Goal: Book appointment/travel/reservation

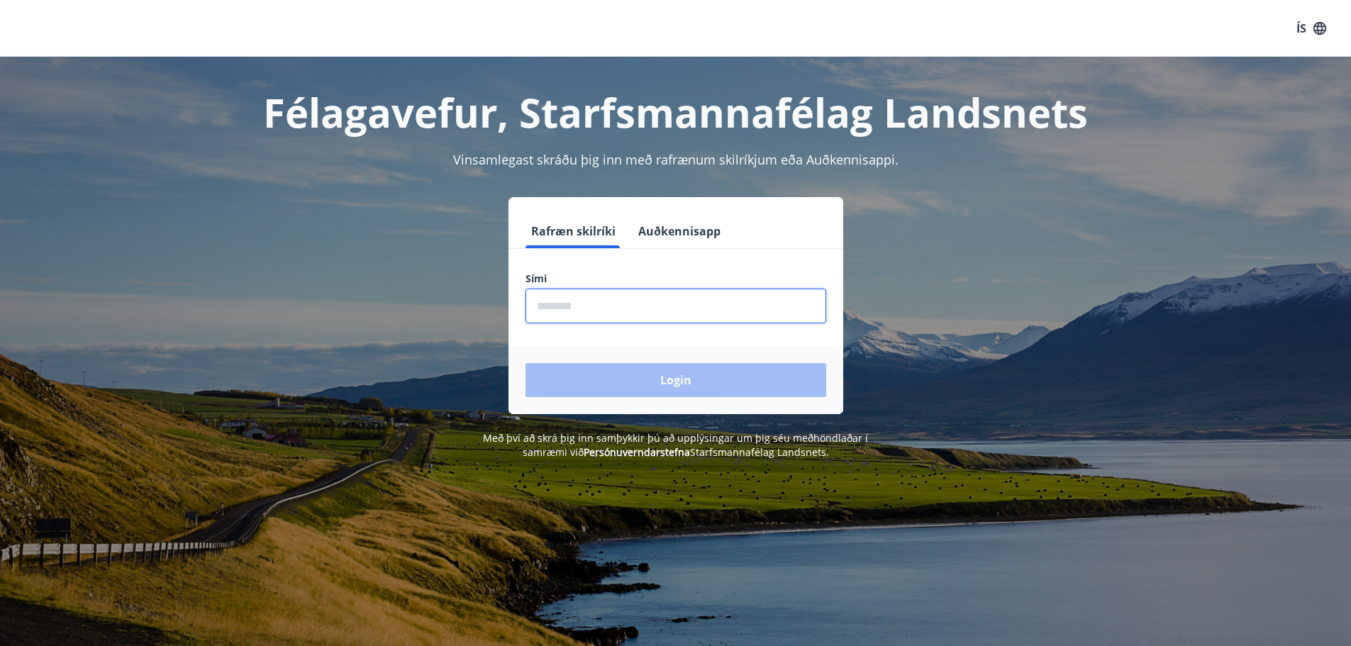
click at [615, 296] on input "phone" at bounding box center [676, 306] width 301 height 35
type input "********"
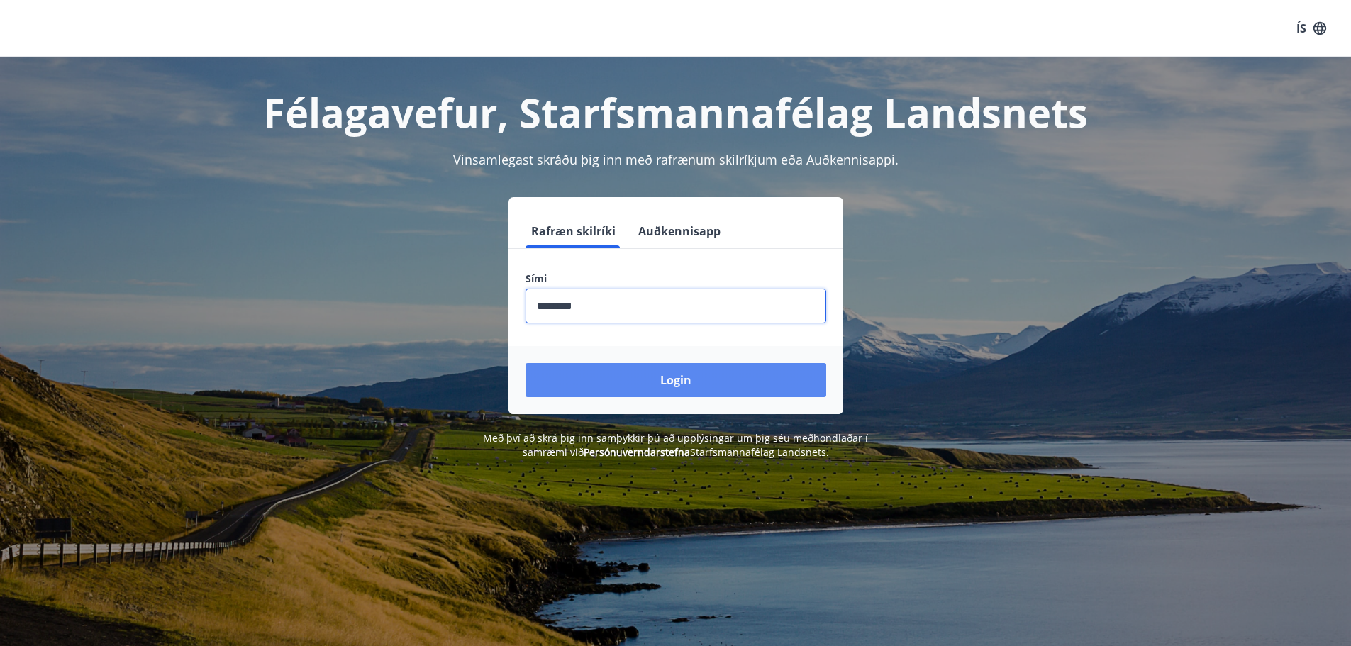
click at [665, 388] on button "Login" at bounding box center [676, 380] width 301 height 34
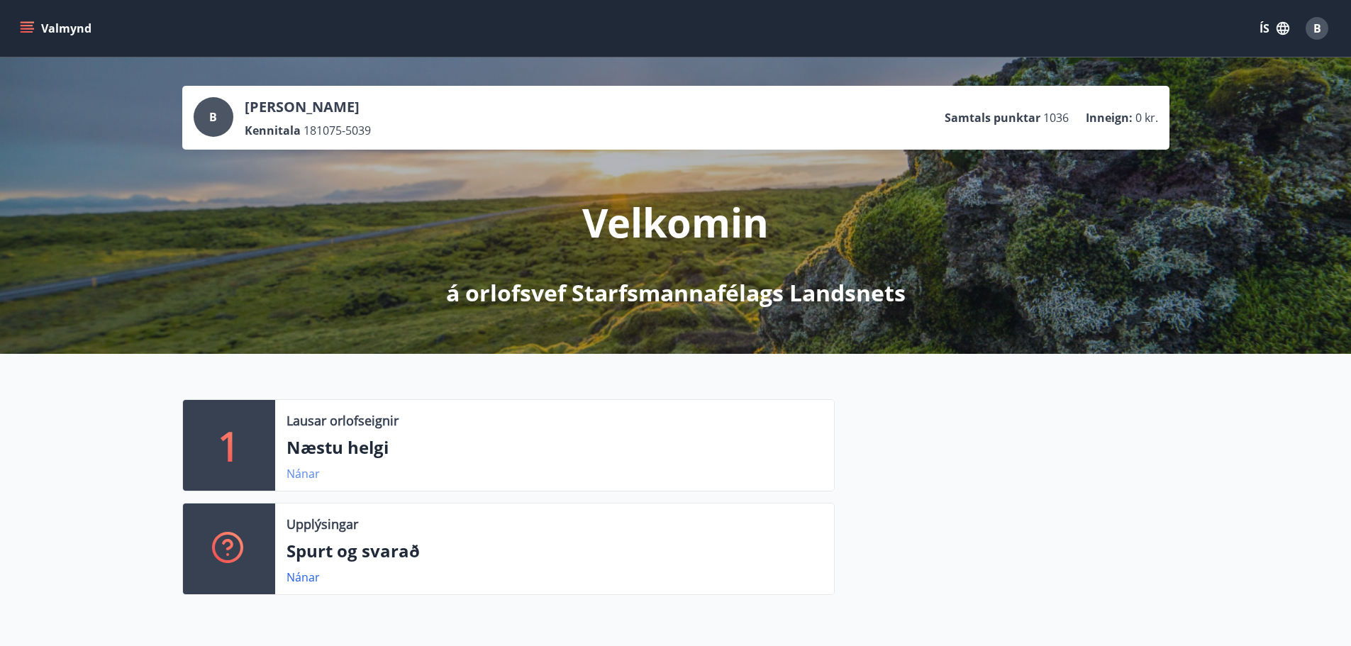
click at [297, 477] on link "Nánar" at bounding box center [303, 474] width 33 height 16
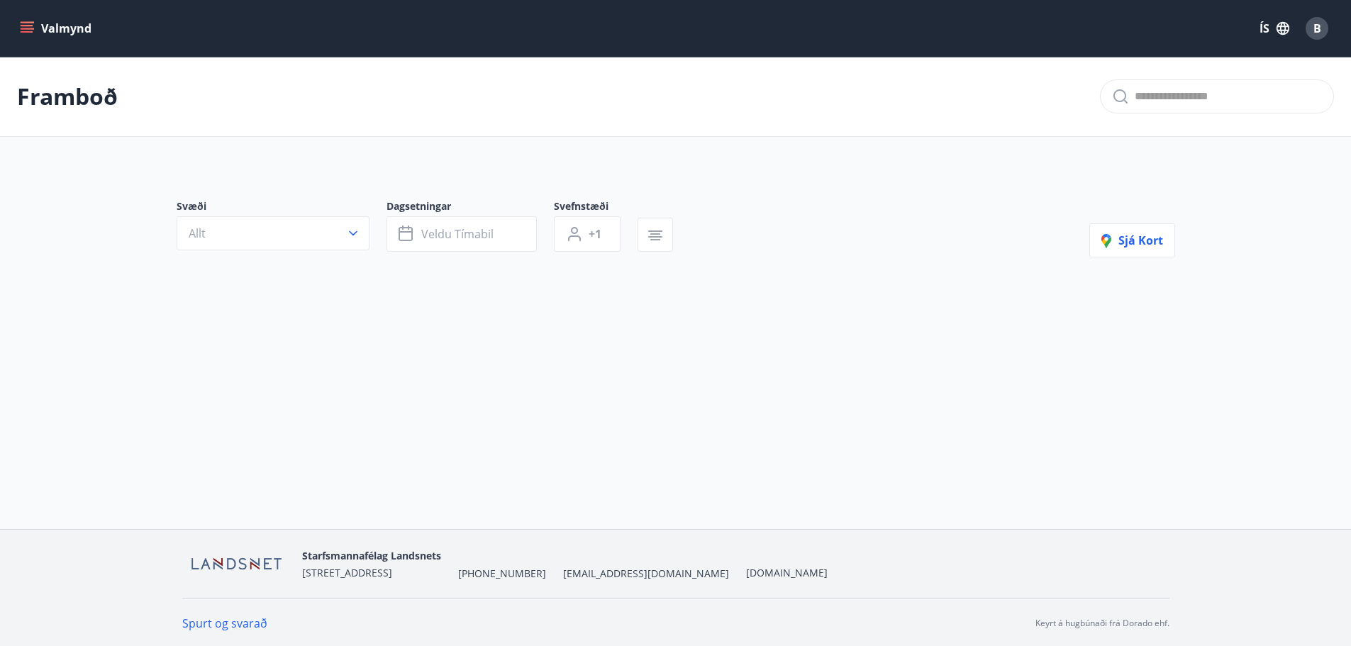
type input "*"
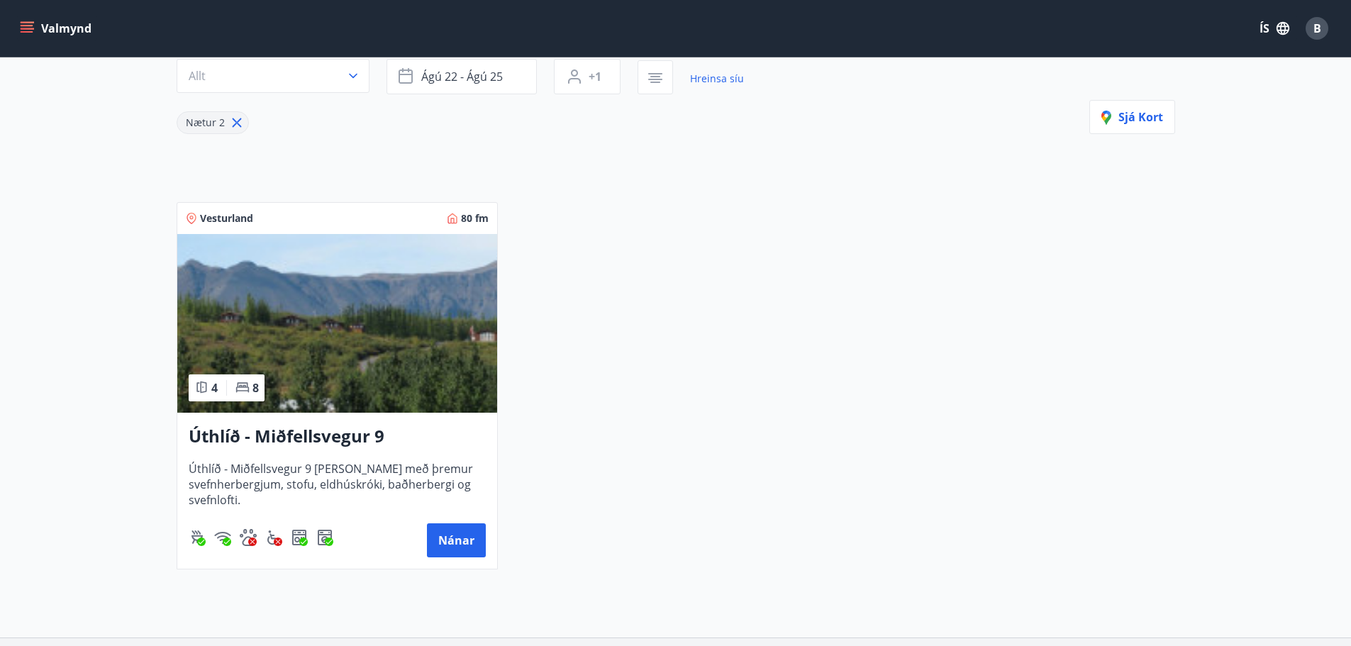
scroll to position [199, 0]
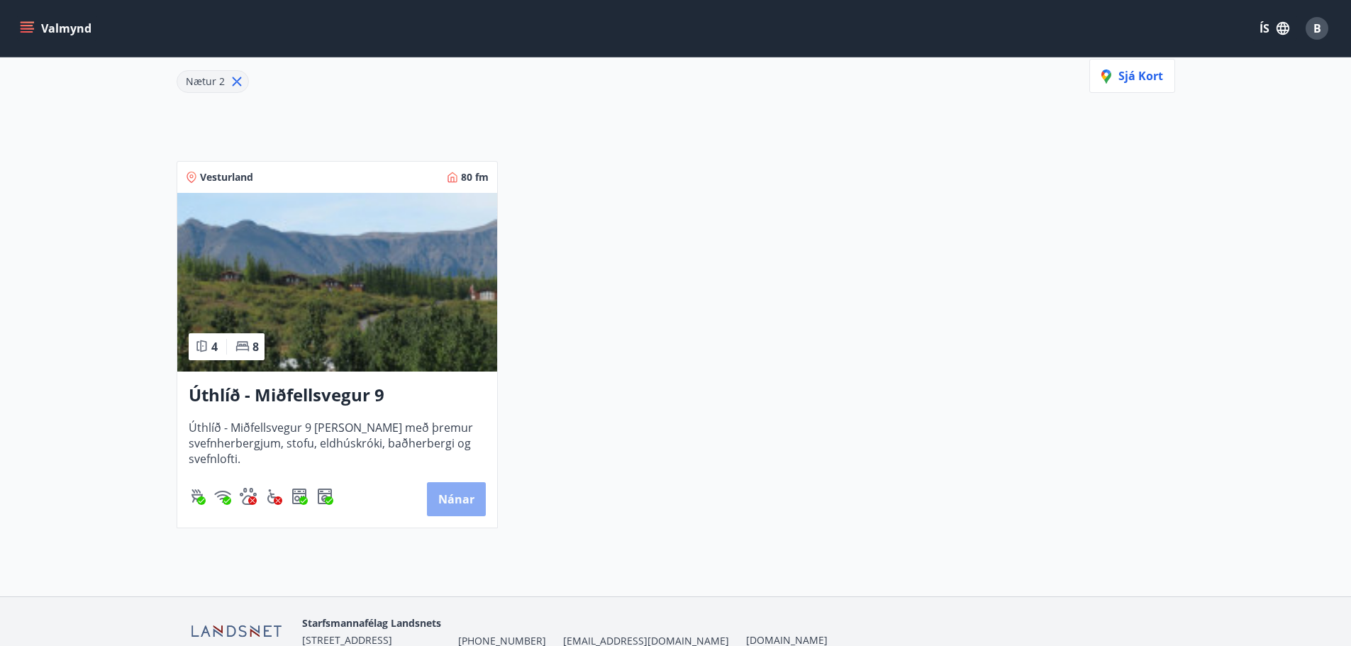
click at [459, 500] on button "Nánar" at bounding box center [456, 499] width 59 height 34
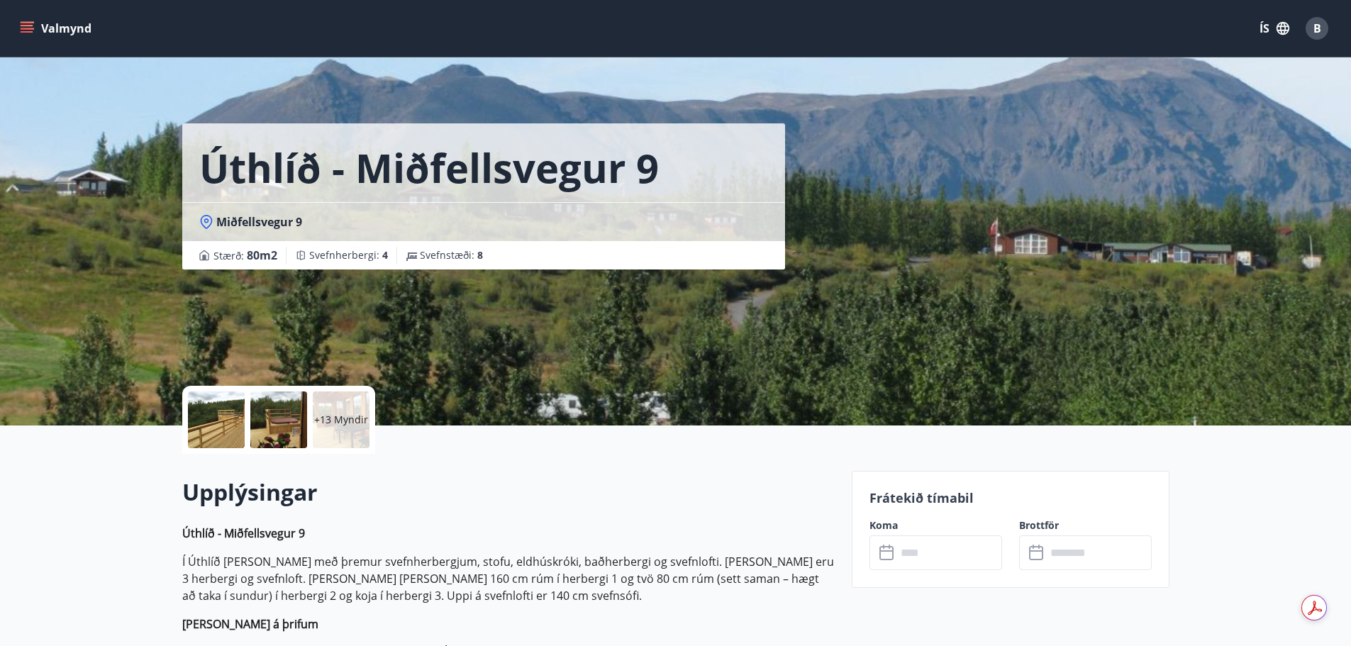
click at [38, 26] on button "Valmynd" at bounding box center [57, 29] width 80 height 26
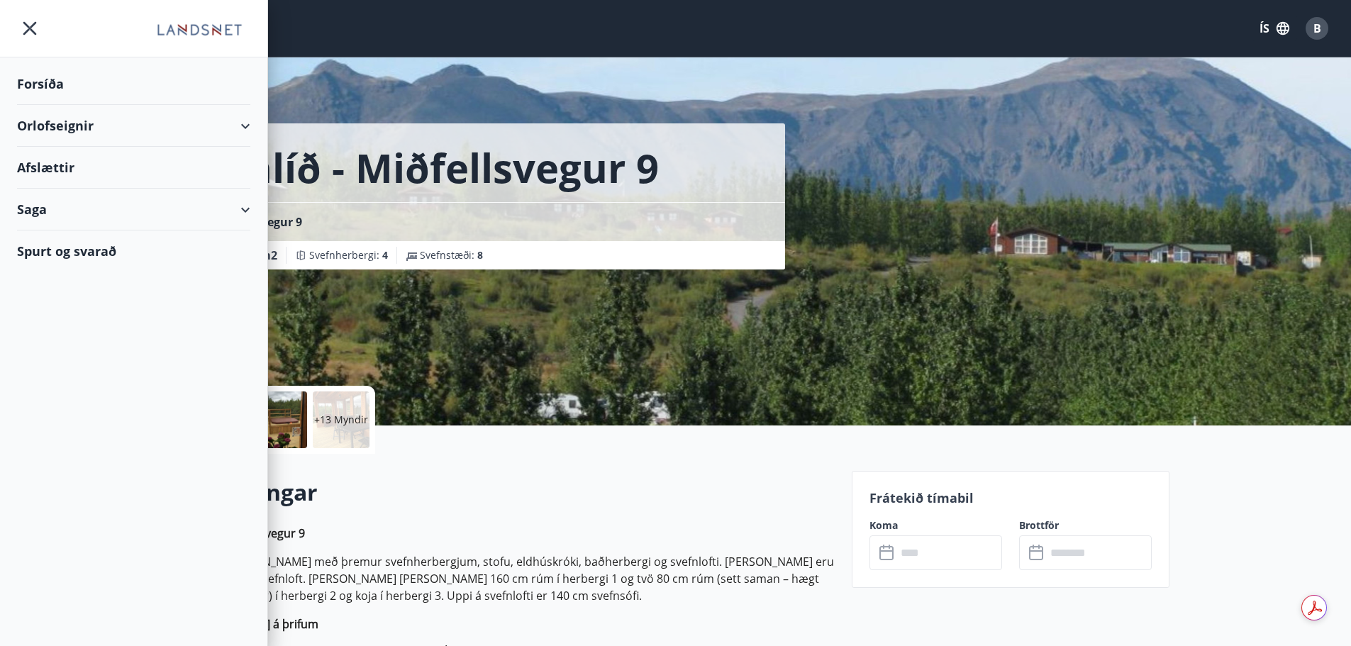
click at [58, 134] on div "Orlofseignir" at bounding box center [133, 126] width 233 height 42
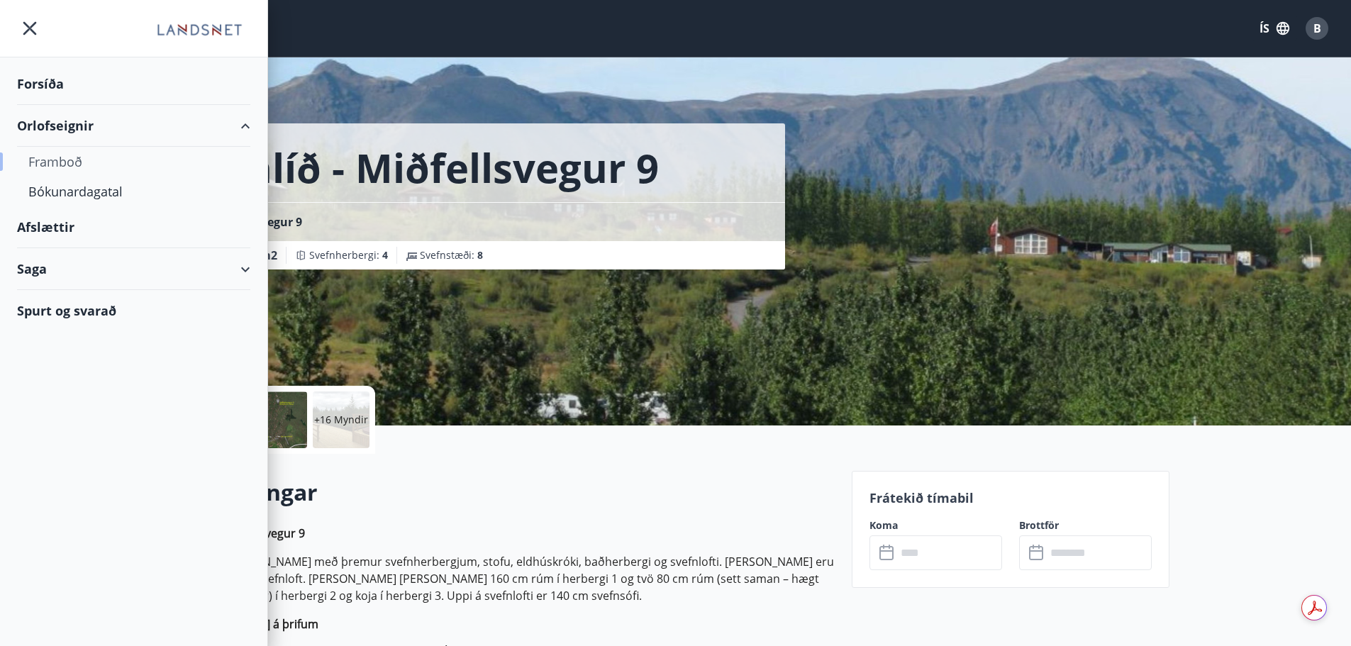
click at [62, 161] on div "Framboð" at bounding box center [133, 162] width 211 height 30
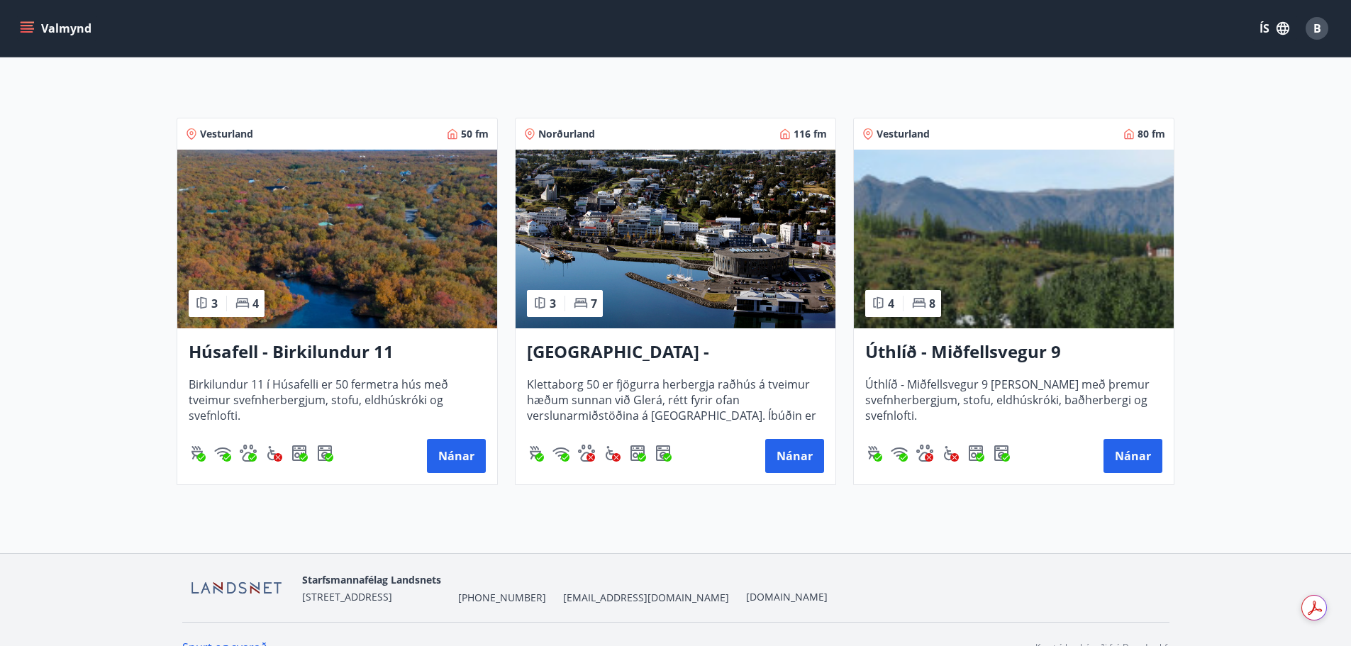
scroll to position [206, 0]
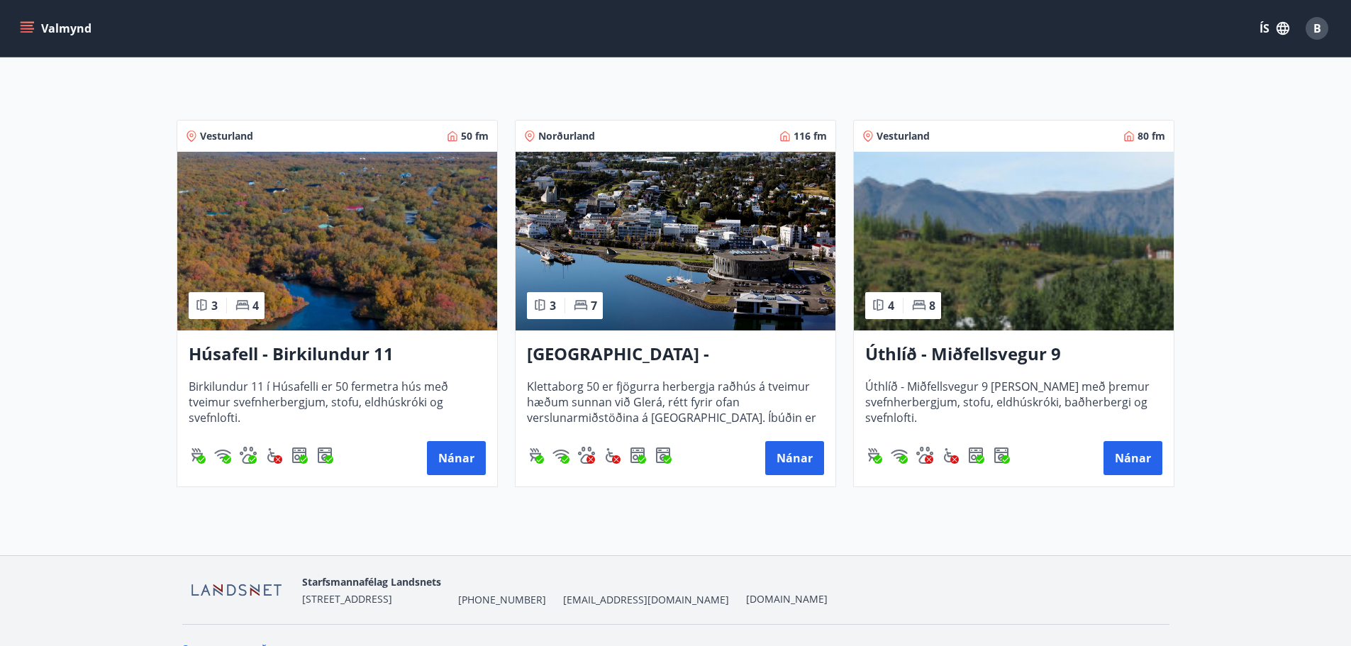
click at [23, 31] on icon "menu" at bounding box center [27, 31] width 13 height 1
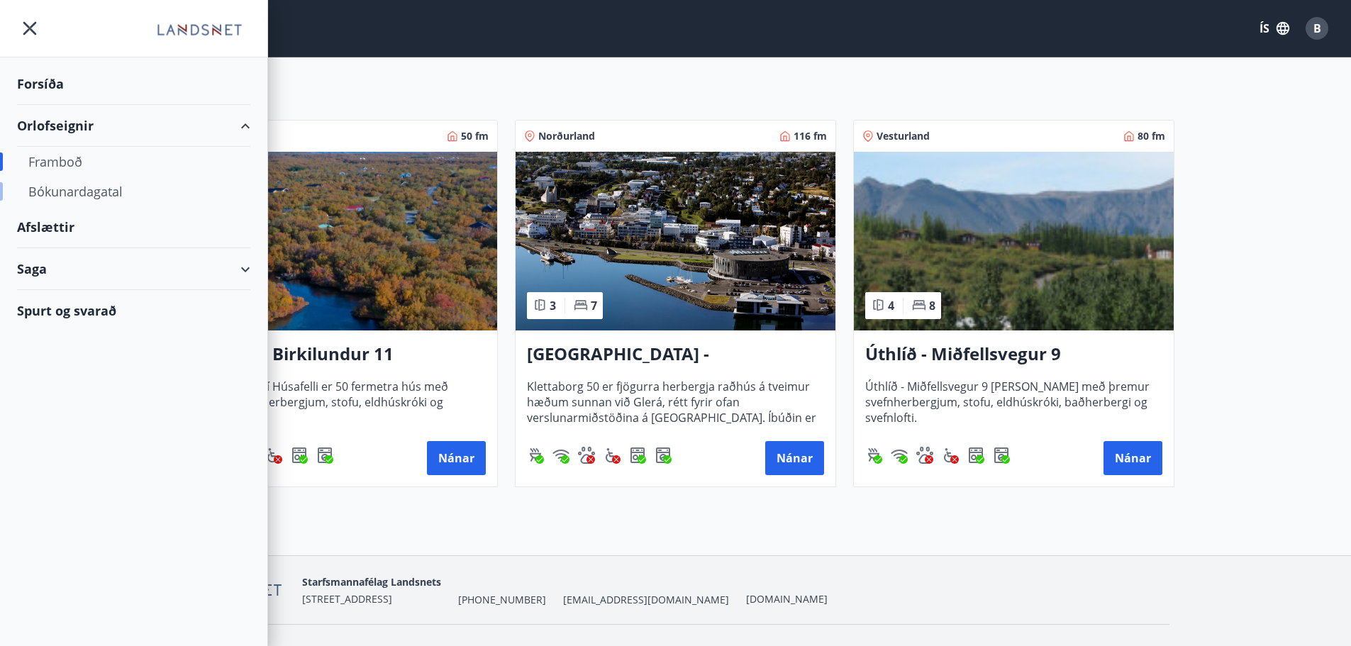
click at [95, 193] on div "Bókunardagatal" at bounding box center [133, 192] width 211 height 30
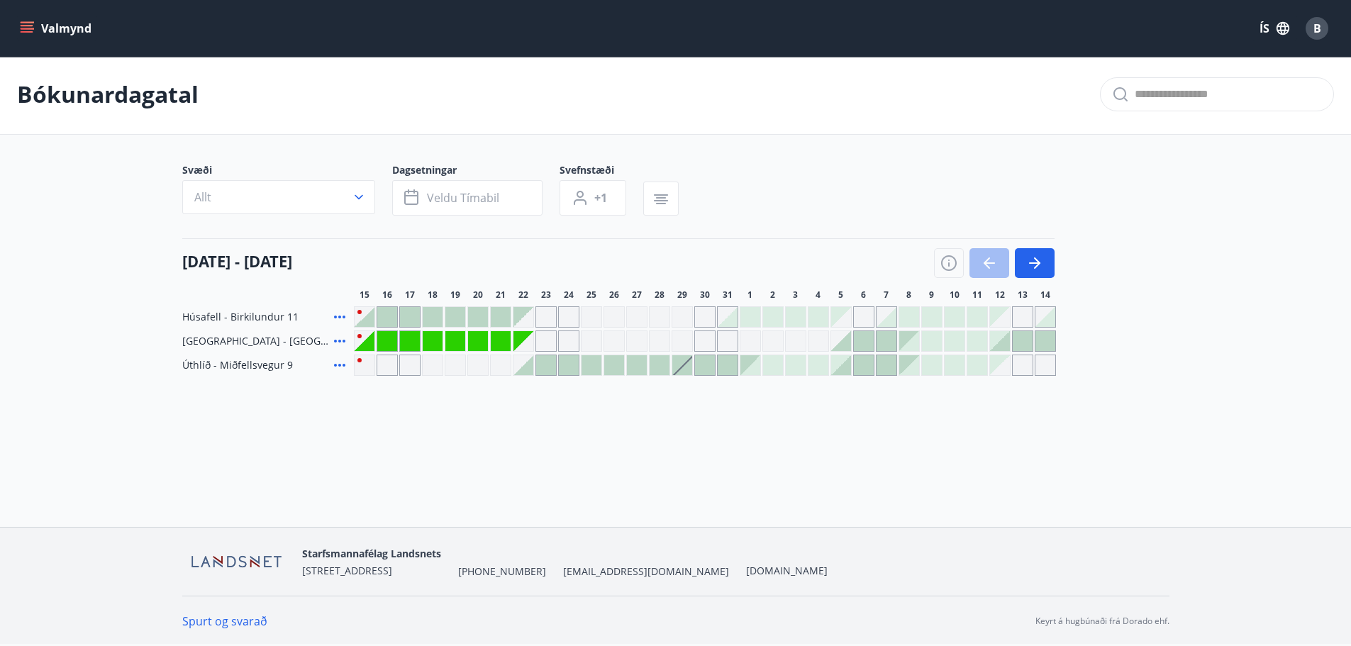
click at [548, 345] on div "Gráir dagar eru ekki bókanlegir" at bounding box center [546, 341] width 21 height 21
click at [849, 345] on div at bounding box center [841, 341] width 20 height 20
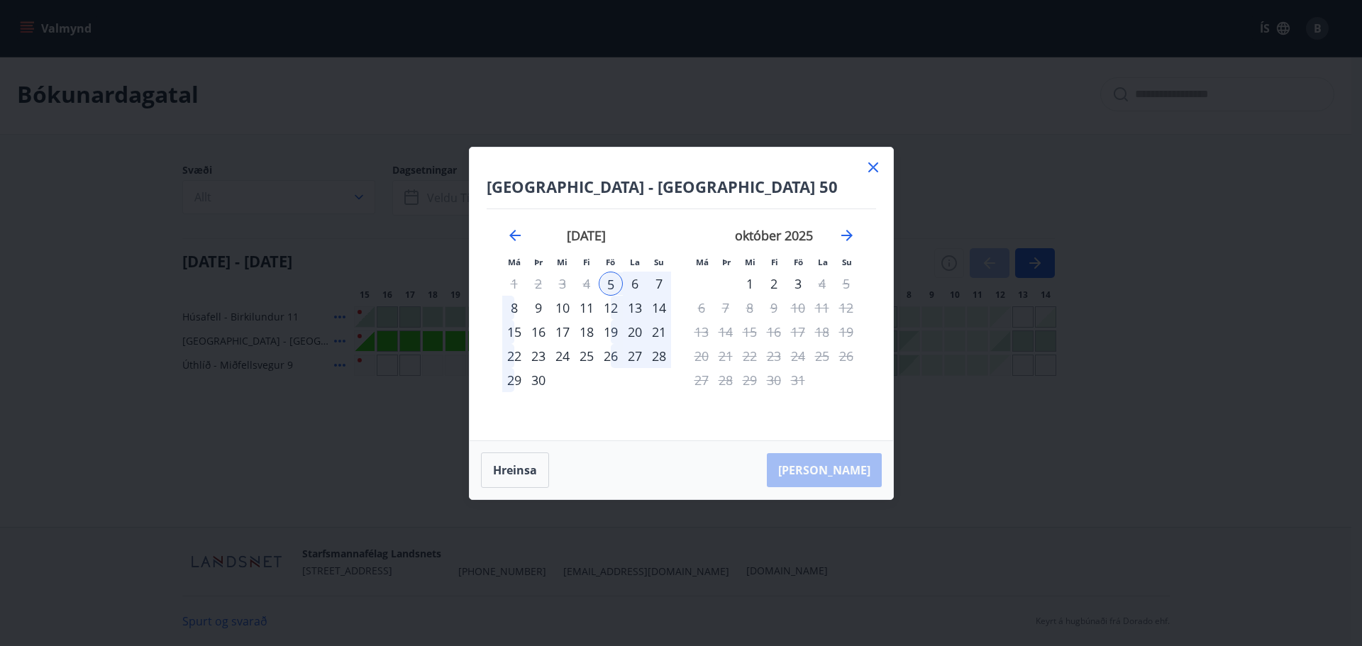
click at [872, 166] on icon at bounding box center [873, 167] width 10 height 10
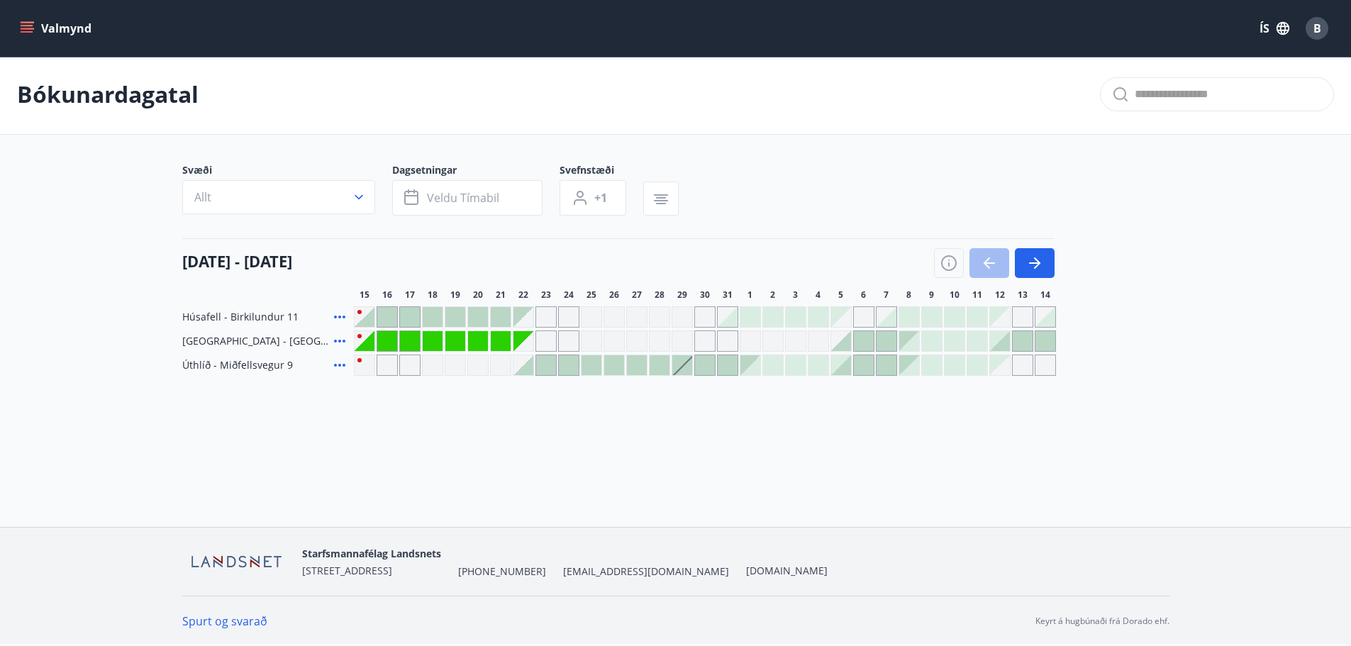
click at [548, 365] on div at bounding box center [546, 365] width 20 height 20
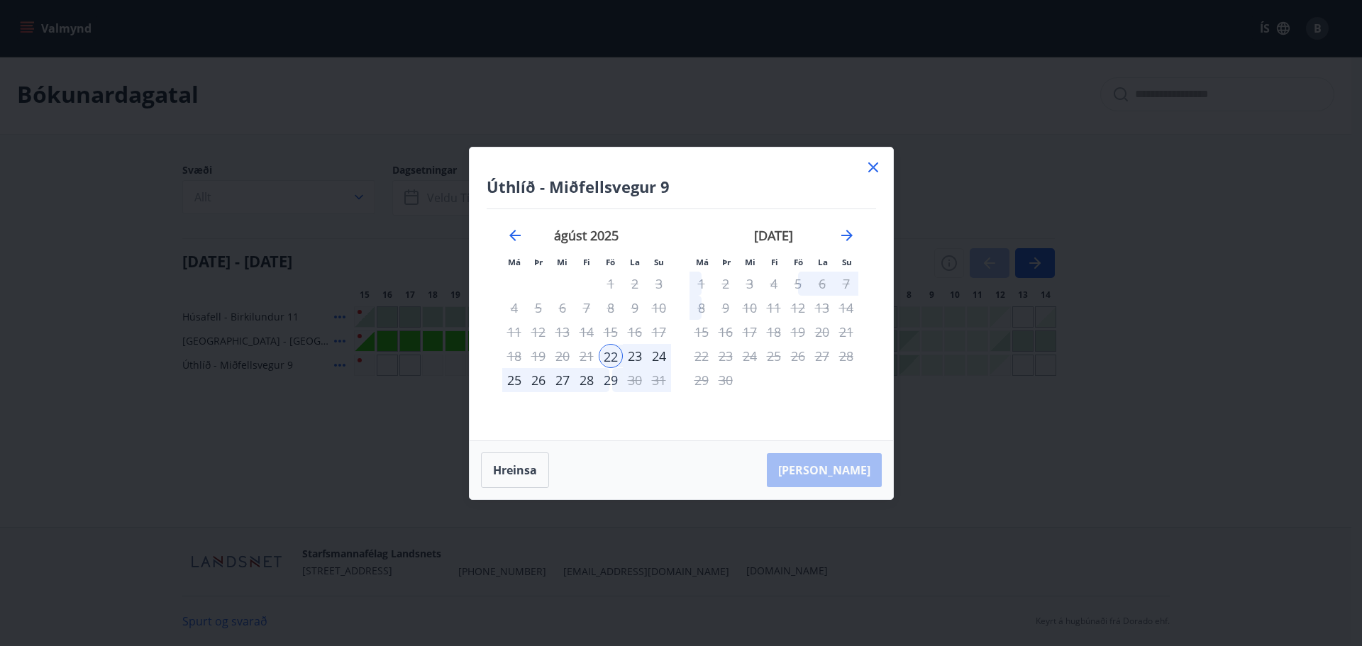
click at [873, 167] on icon at bounding box center [873, 167] width 2 height 2
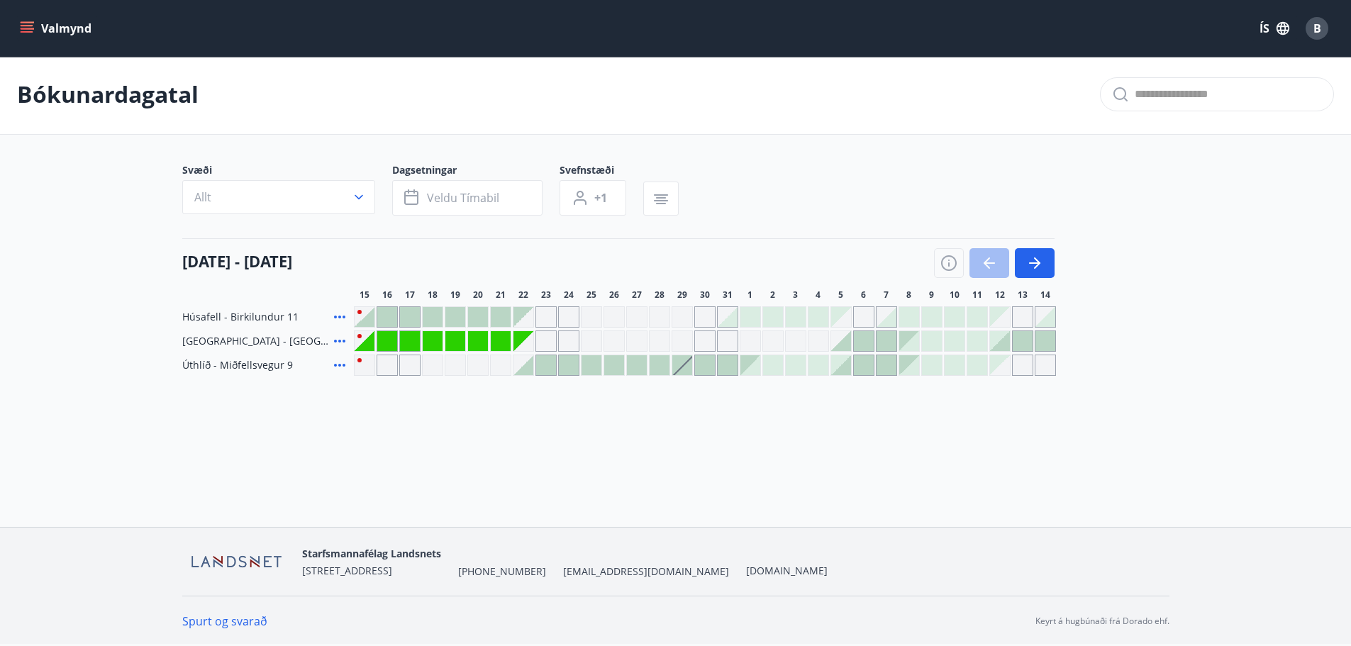
click at [529, 370] on div at bounding box center [524, 365] width 20 height 20
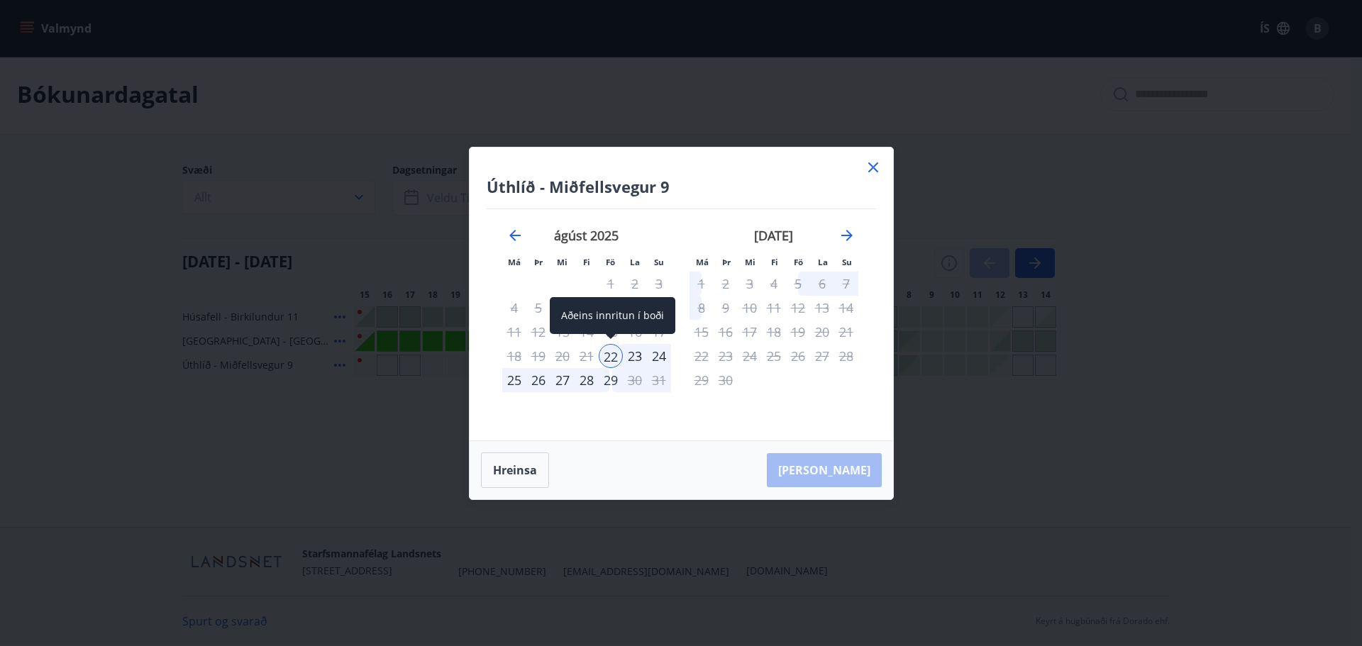
click at [610, 356] on div "22" at bounding box center [611, 356] width 24 height 24
click at [853, 475] on div "Hreinsa Taka Frá" at bounding box center [681, 470] width 423 height 58
click at [636, 356] on div "23" at bounding box center [635, 356] width 24 height 24
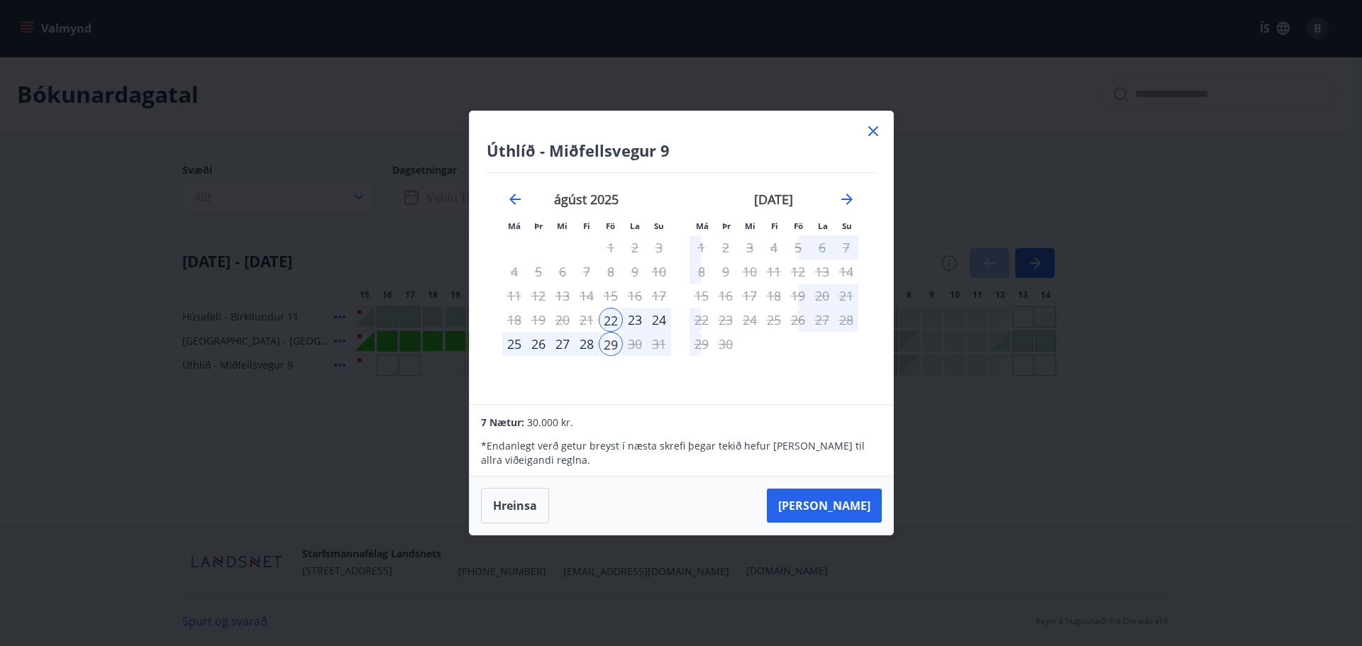
click at [631, 315] on div "23" at bounding box center [635, 320] width 24 height 24
click at [607, 315] on div "22" at bounding box center [611, 320] width 24 height 24
click at [609, 345] on div "29" at bounding box center [611, 344] width 24 height 24
click at [610, 345] on div "29" at bounding box center [611, 344] width 24 height 24
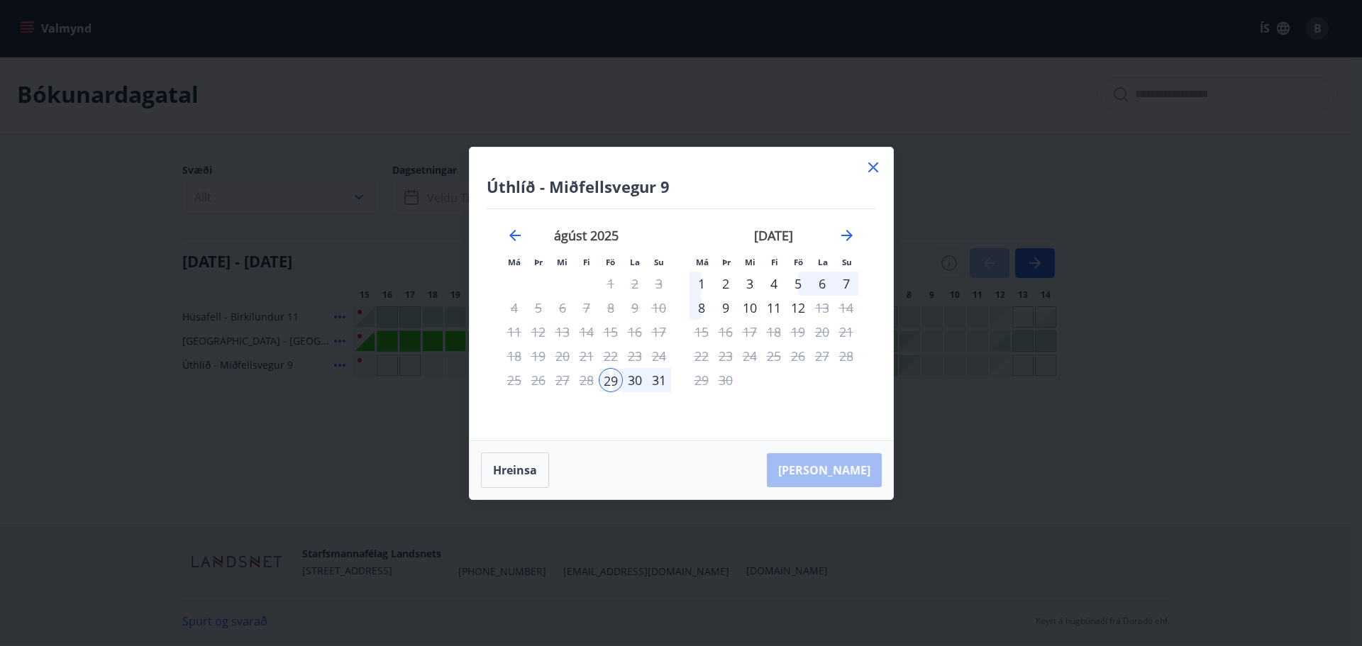
click at [607, 324] on div "15" at bounding box center [611, 332] width 24 height 24
click at [632, 381] on div "30" at bounding box center [635, 380] width 24 height 24
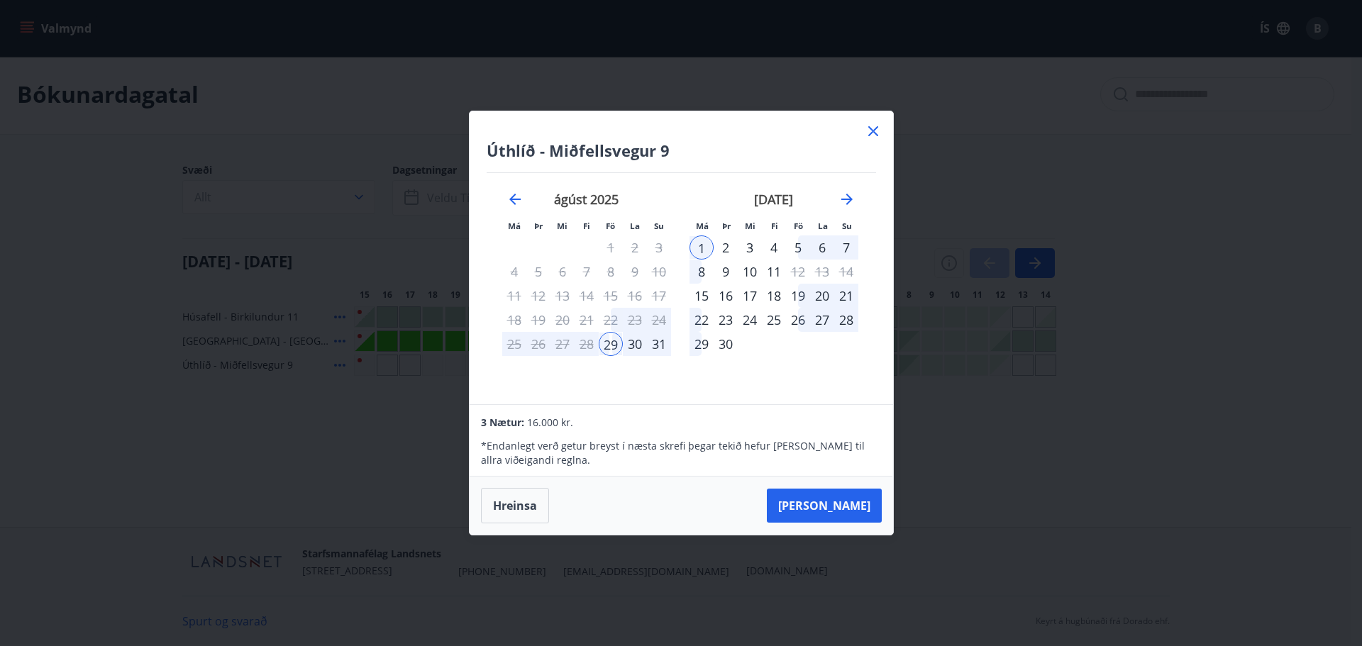
click at [614, 321] on div "22" at bounding box center [611, 320] width 24 height 24
click at [614, 343] on div "29" at bounding box center [611, 344] width 24 height 24
click at [631, 323] on div "23" at bounding box center [635, 320] width 24 height 24
click at [605, 320] on div "22" at bounding box center [611, 320] width 24 height 24
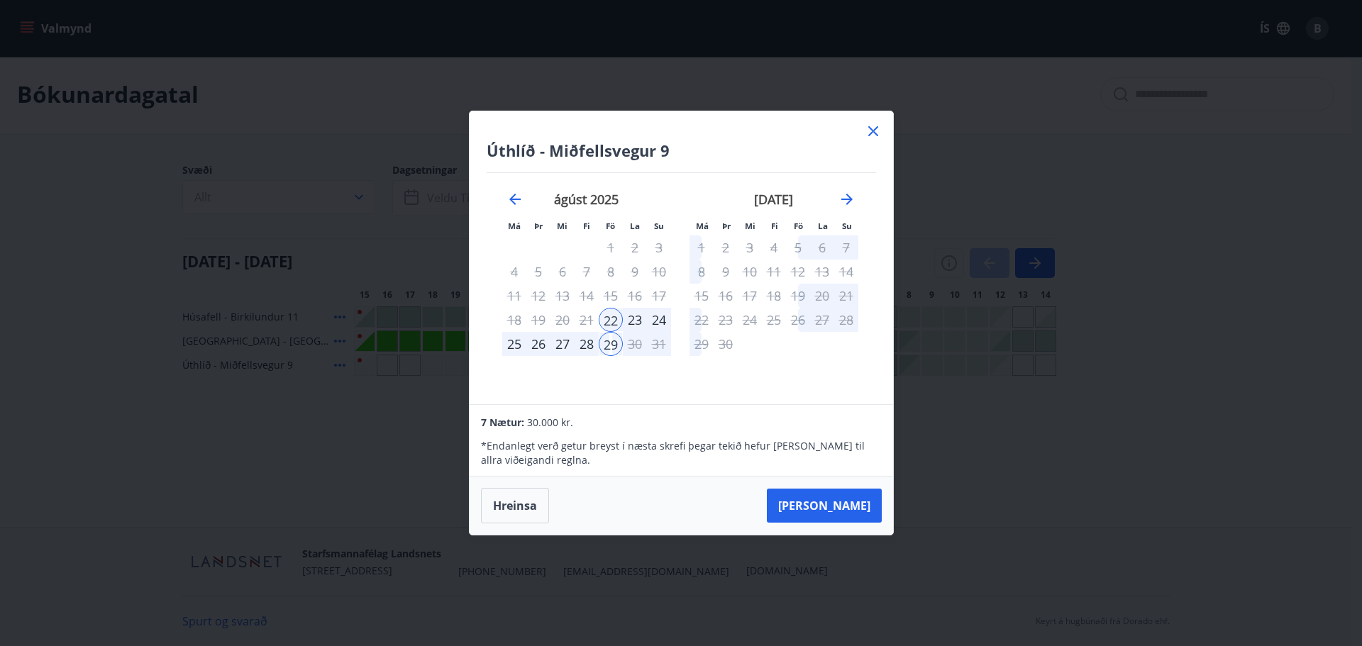
click at [641, 318] on div "23" at bounding box center [635, 320] width 24 height 24
click at [582, 342] on div "28" at bounding box center [587, 344] width 24 height 24
click at [874, 128] on icon at bounding box center [873, 131] width 17 height 17
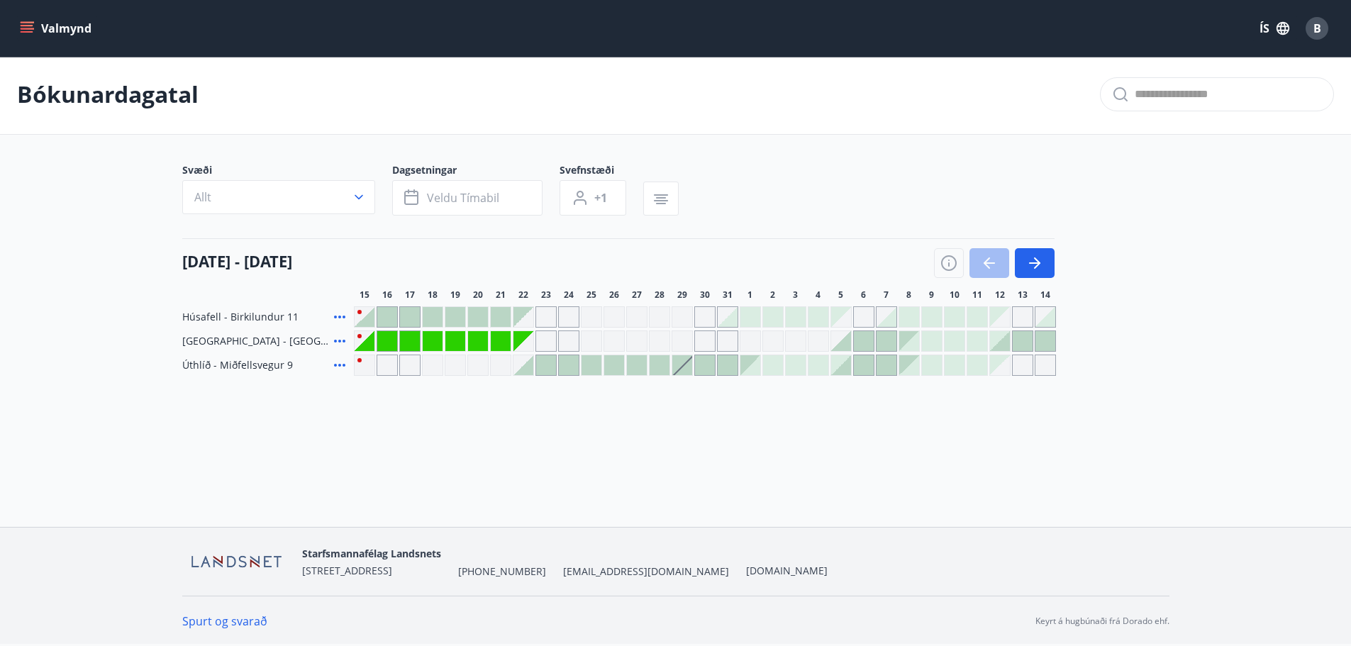
click at [531, 365] on div at bounding box center [524, 365] width 20 height 20
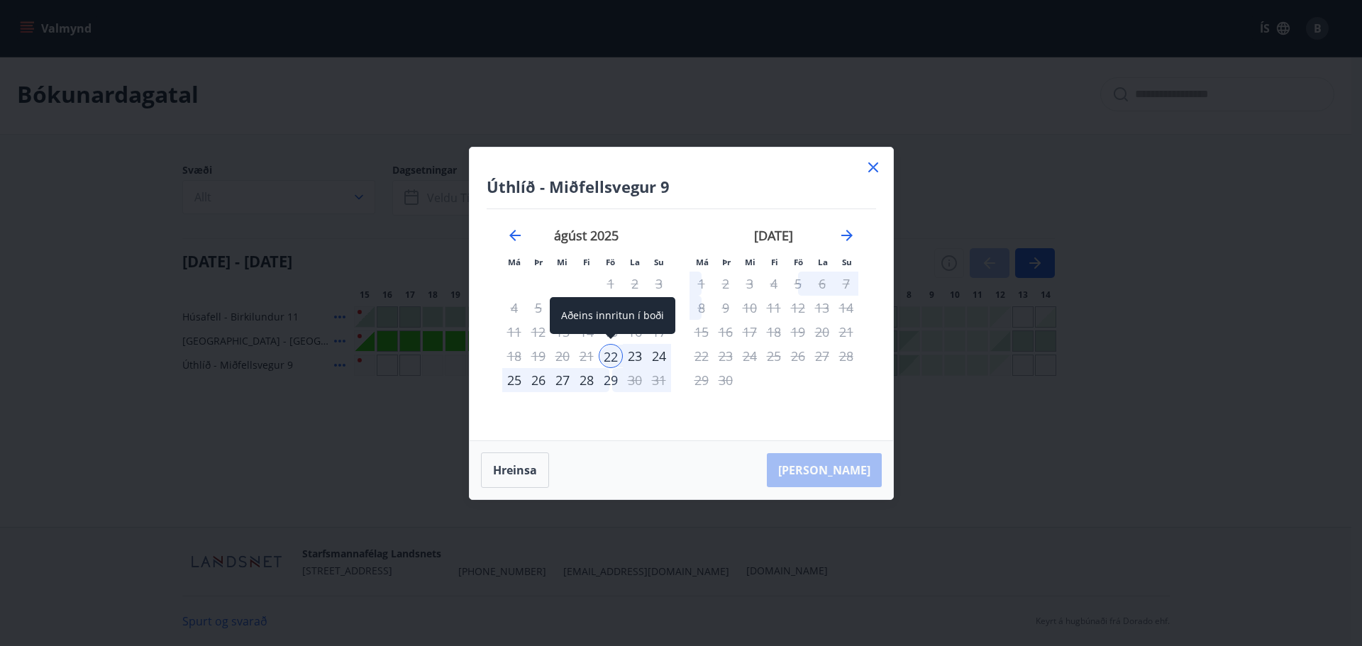
click at [612, 351] on div "22" at bounding box center [611, 356] width 24 height 24
click at [636, 355] on div "23" at bounding box center [635, 356] width 24 height 24
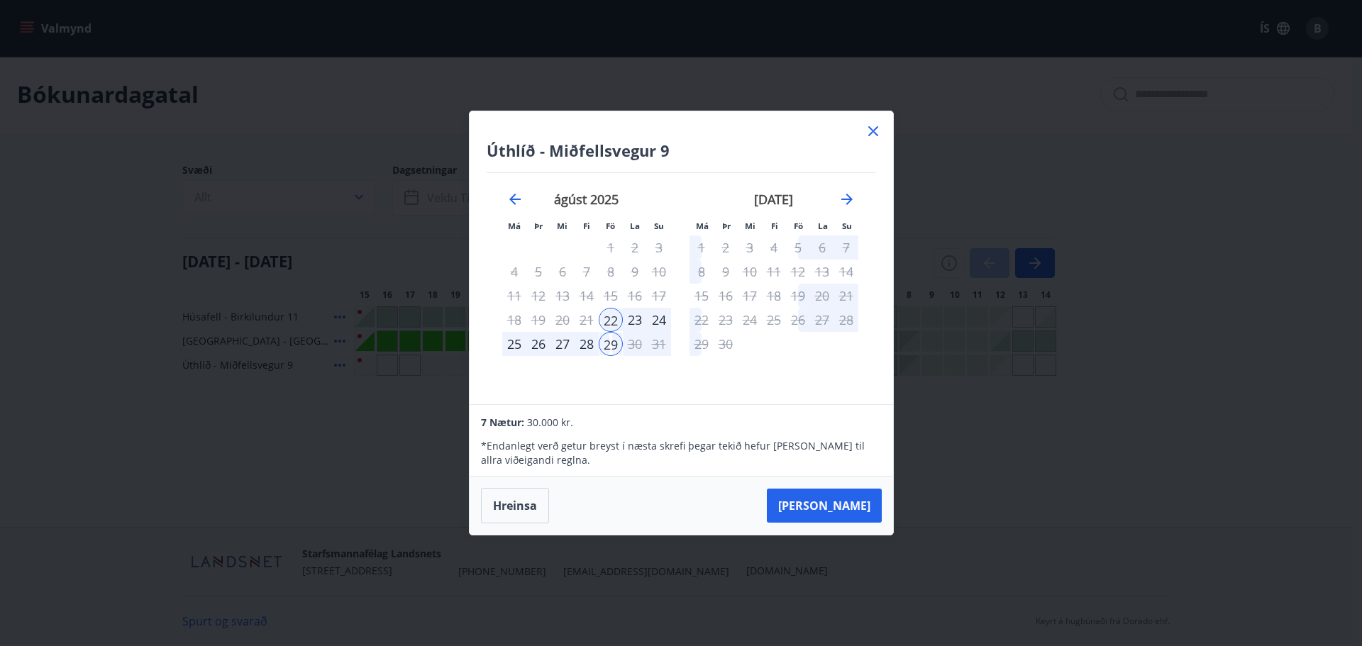
click at [868, 134] on icon at bounding box center [873, 131] width 17 height 17
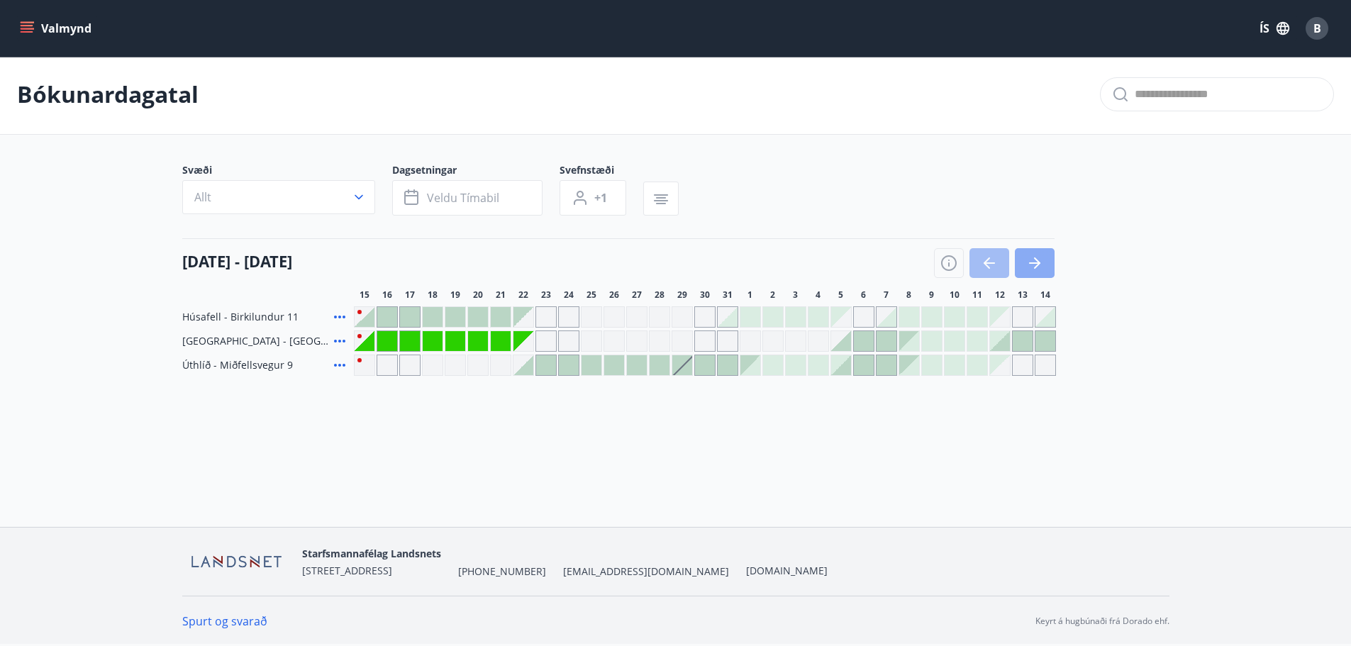
click at [1037, 265] on icon "button" at bounding box center [1034, 263] width 17 height 17
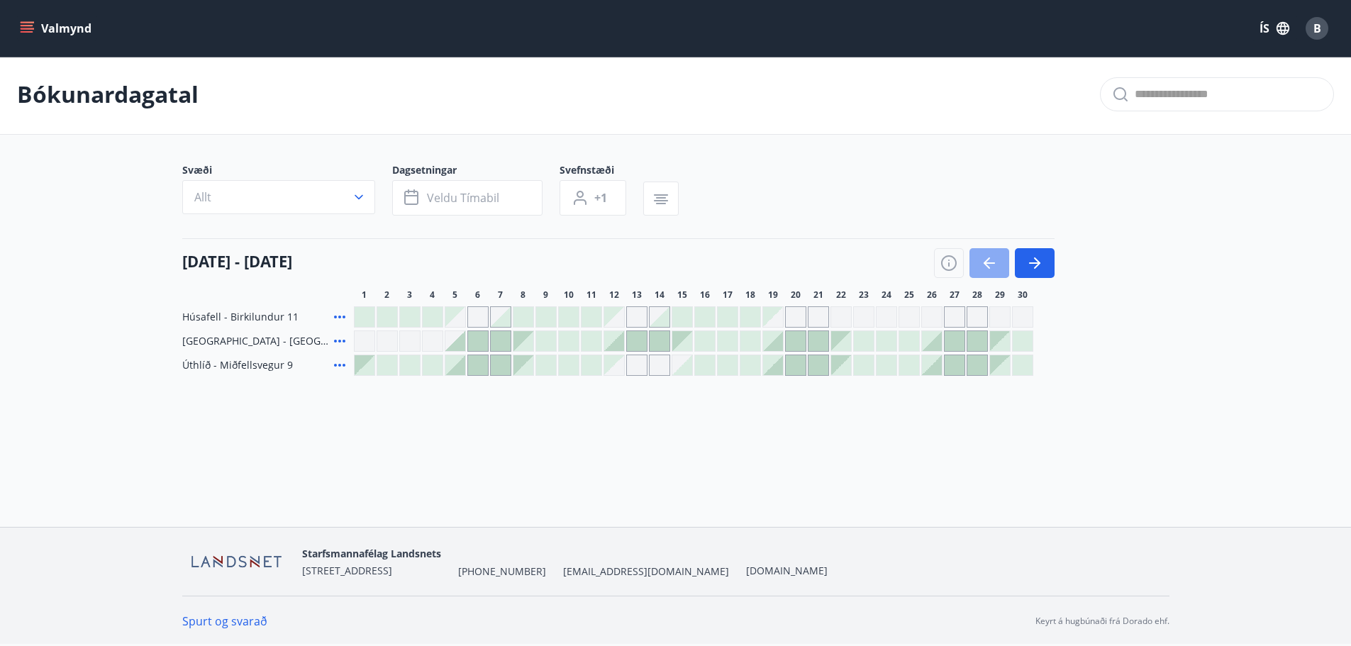
click at [1000, 260] on button "button" at bounding box center [990, 263] width 40 height 30
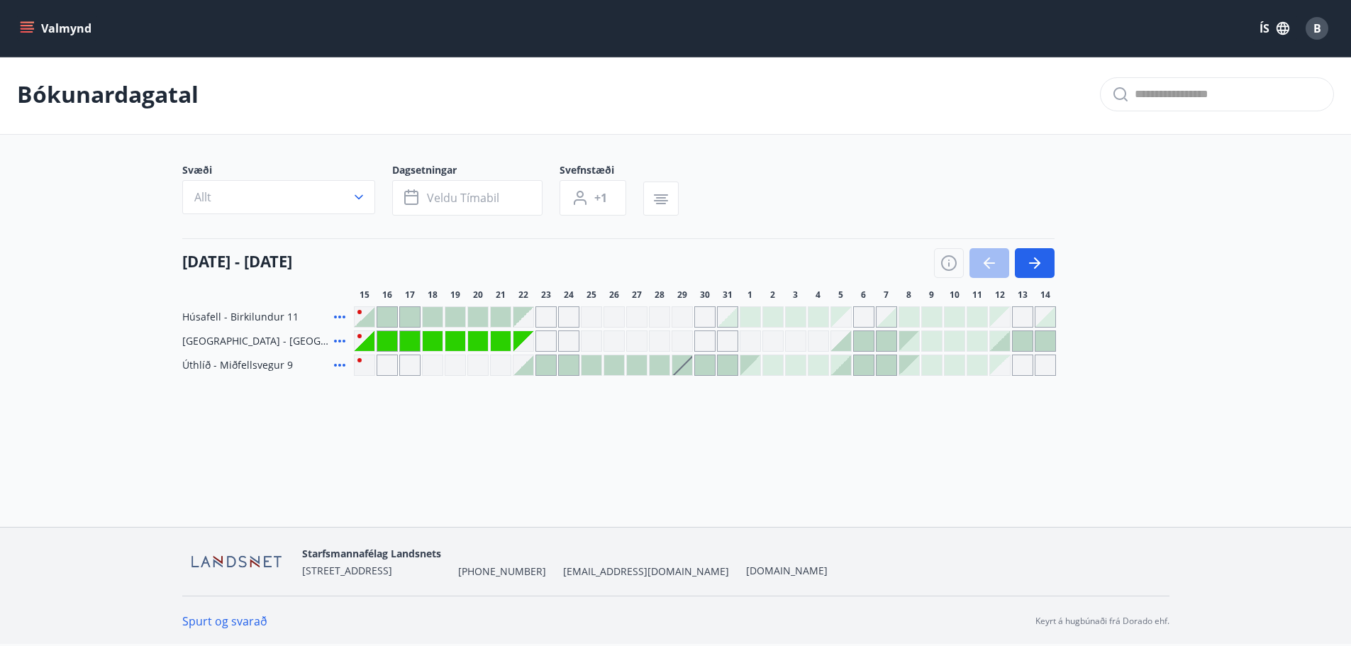
click at [711, 346] on div "Gráir dagar eru ekki bókanlegir" at bounding box center [704, 341] width 21 height 21
click at [514, 333] on div "Gráir dagar eru ekki bókanlegir" at bounding box center [524, 341] width 20 height 20
click at [155, 462] on div "Valmynd ÍS B Bókunardagatal Svæði Allt Dagsetningar Veldu tímabil Svefnstæði +1…" at bounding box center [675, 262] width 1351 height 529
